Goal: Book appointment/travel/reservation

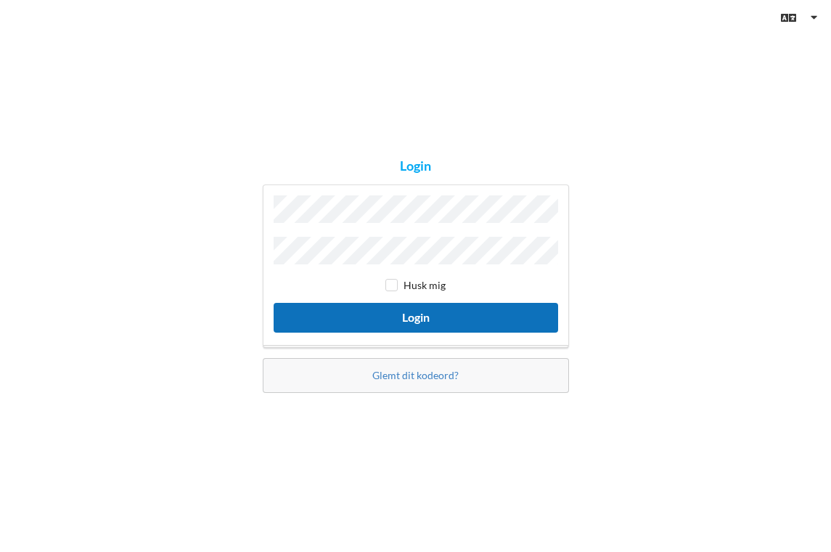
click at [459, 320] on button "Login" at bounding box center [416, 318] width 285 height 30
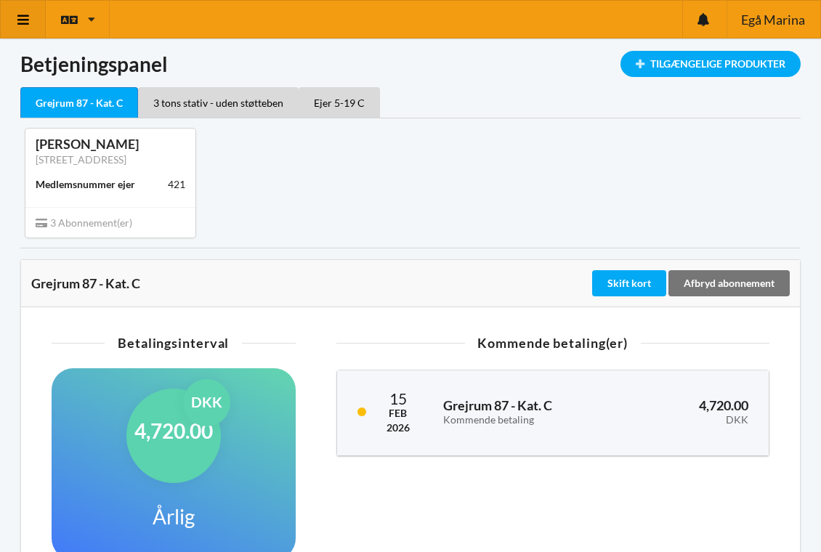
click at [23, 28] on link at bounding box center [23, 19] width 45 height 37
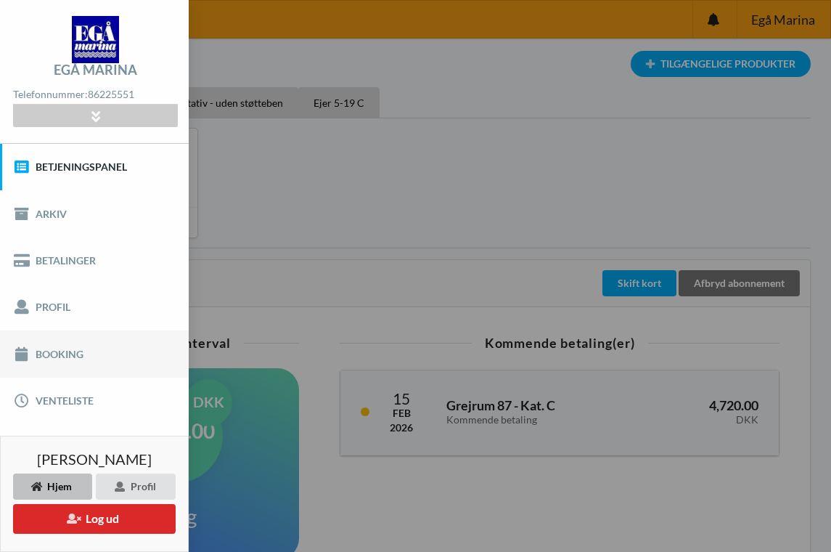
click at [63, 354] on link "Booking" at bounding box center [94, 353] width 189 height 46
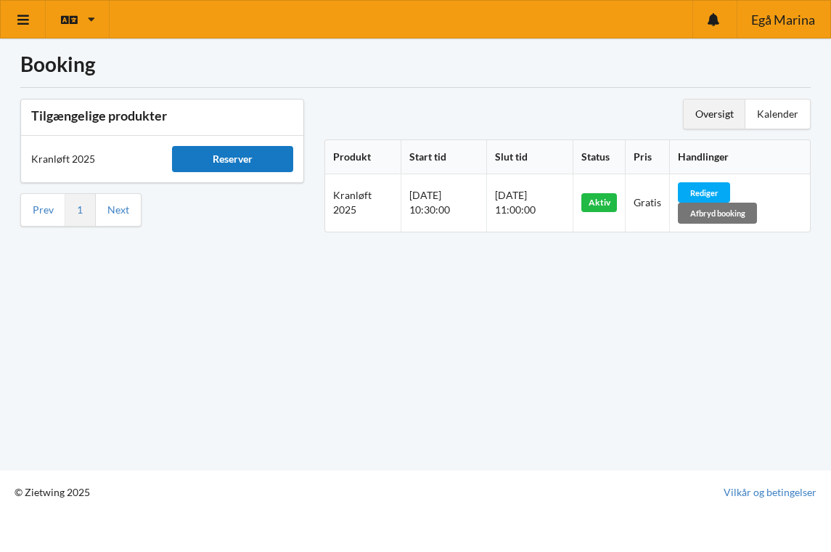
click at [245, 152] on div "Reserver" at bounding box center [232, 159] width 121 height 26
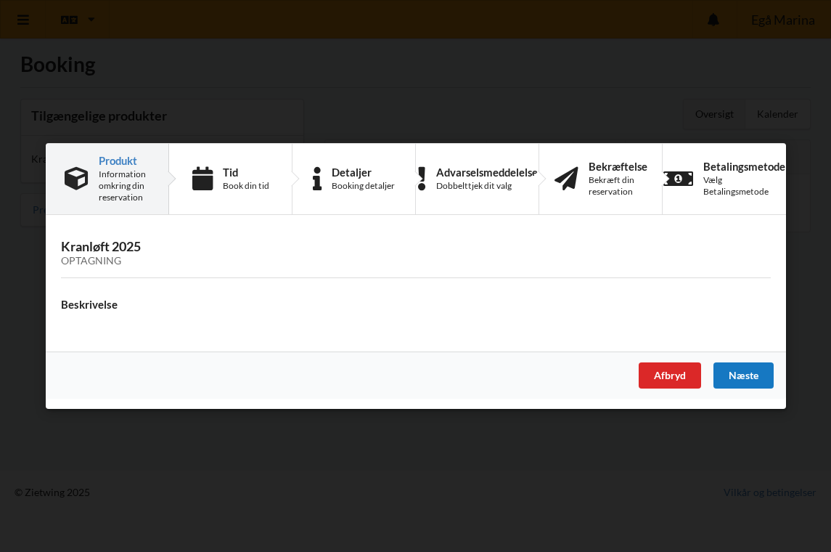
click at [738, 379] on div "Næste" at bounding box center [743, 375] width 60 height 26
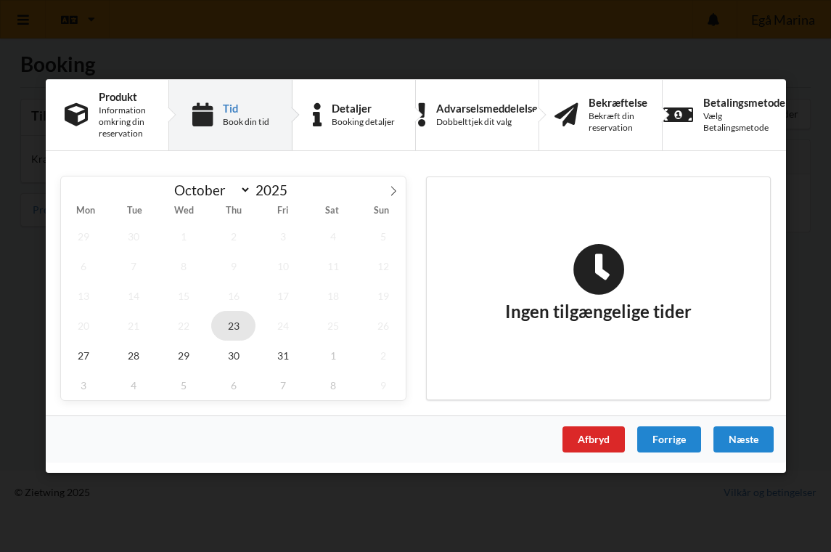
click at [235, 322] on span "23" at bounding box center [233, 326] width 45 height 30
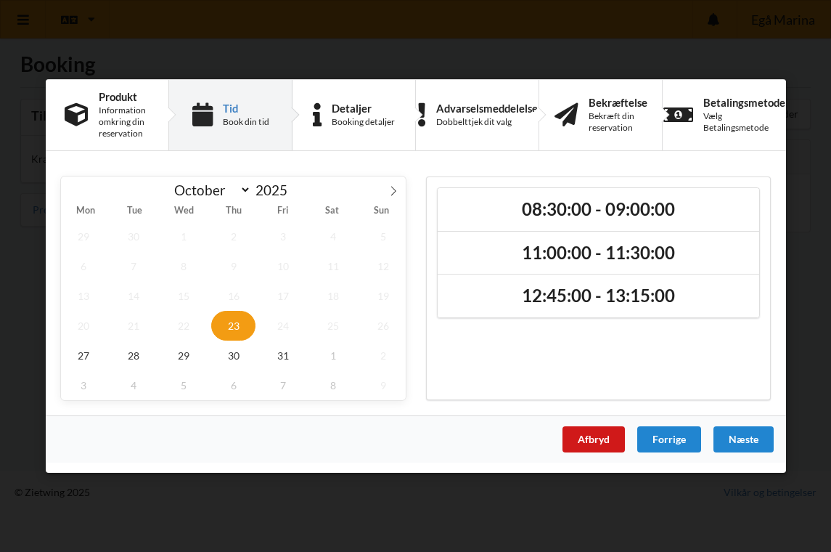
click at [573, 440] on div "Afbryd" at bounding box center [593, 439] width 62 height 26
